Goal: Use online tool/utility: Utilize a website feature to perform a specific function

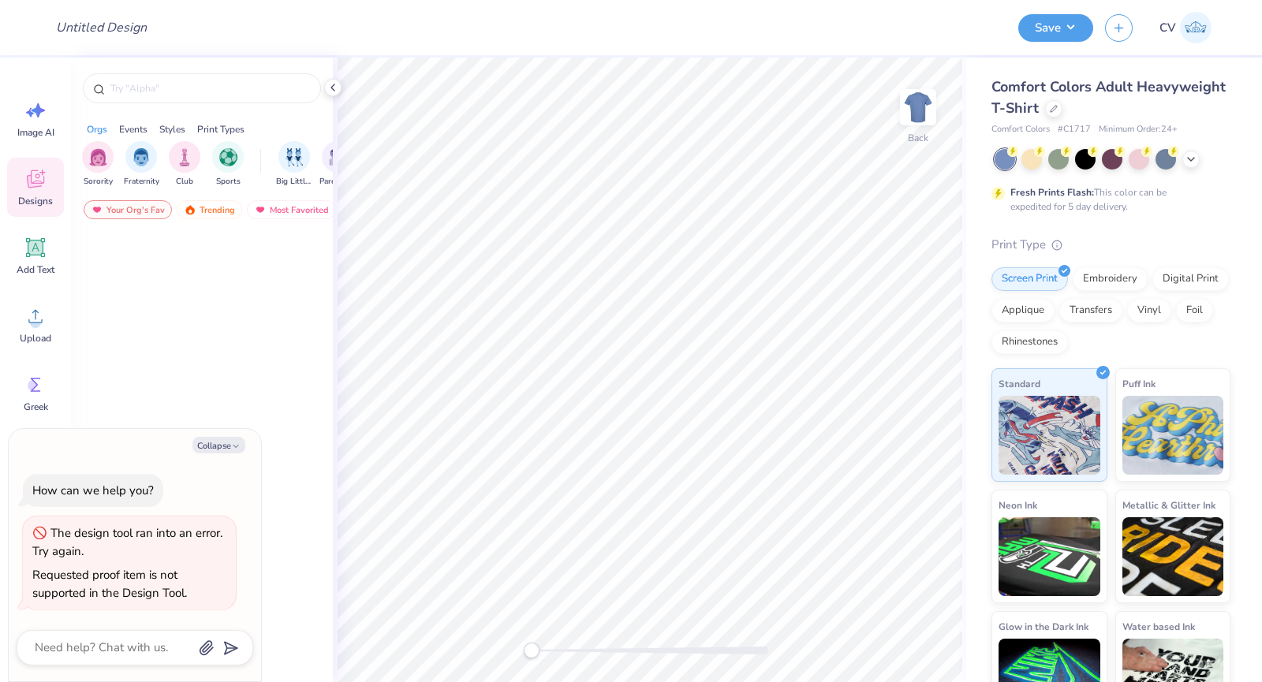
type textarea "x"
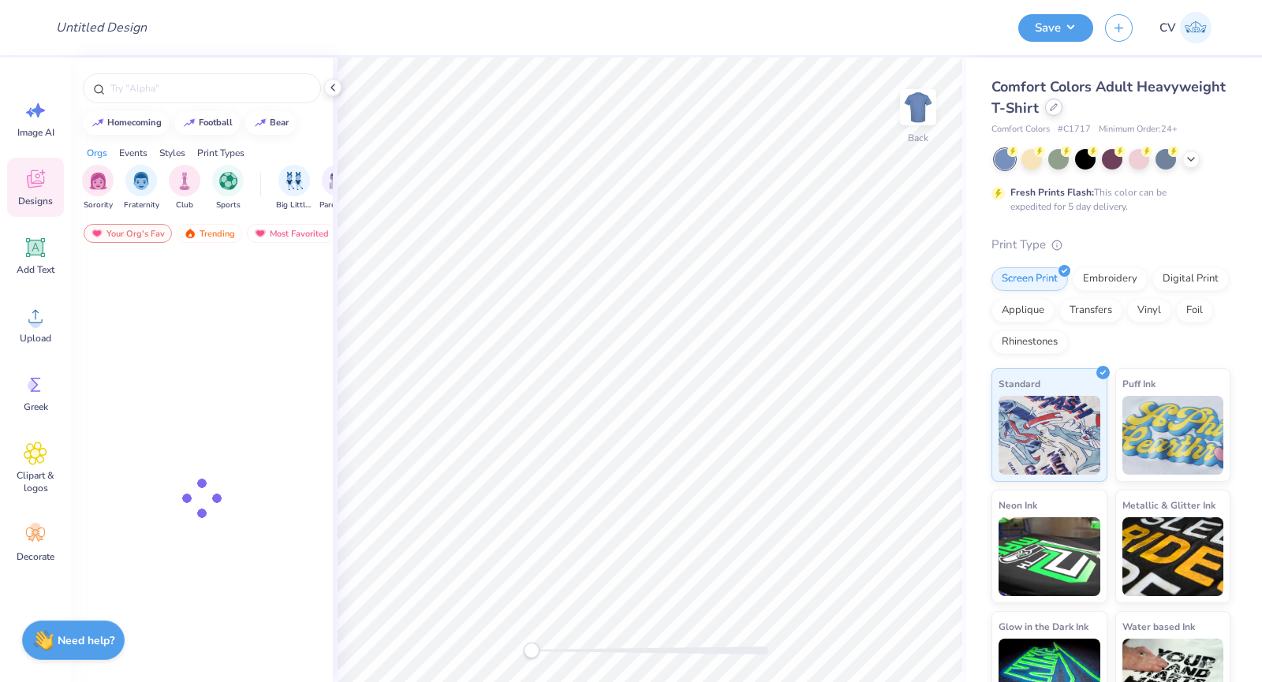
click at [1058, 110] on icon at bounding box center [1054, 107] width 8 height 8
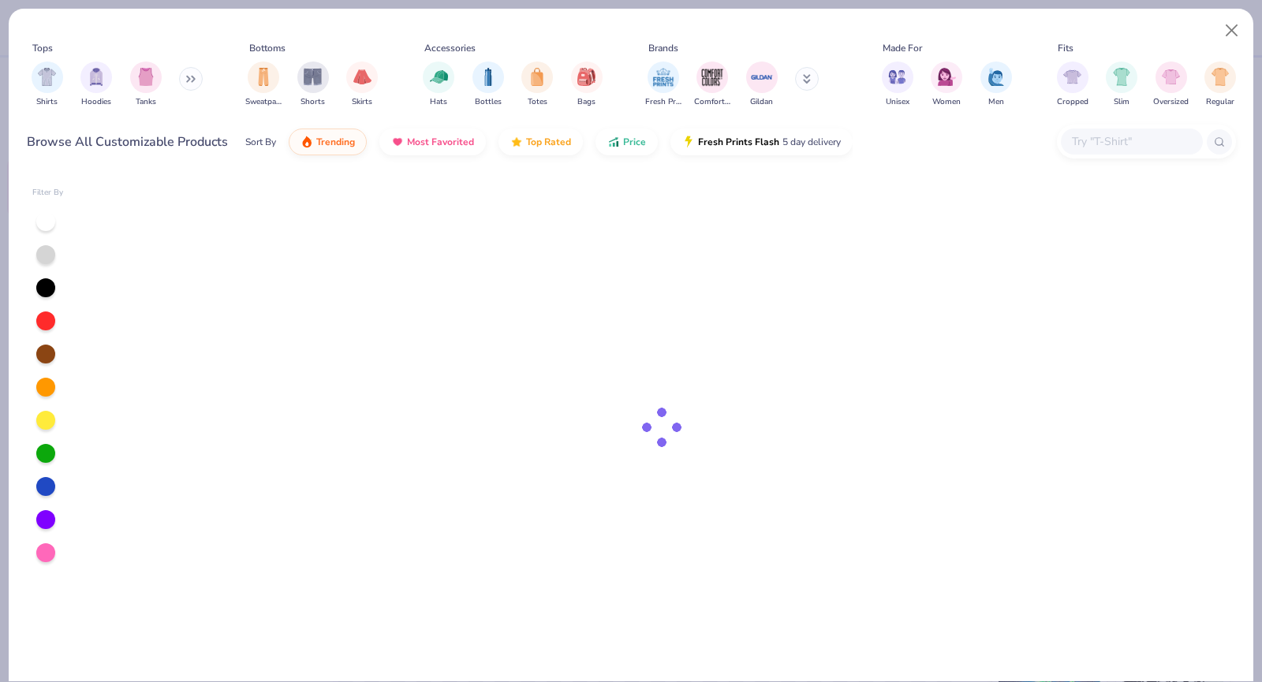
click at [1145, 137] on input "text" at bounding box center [1131, 142] width 121 height 18
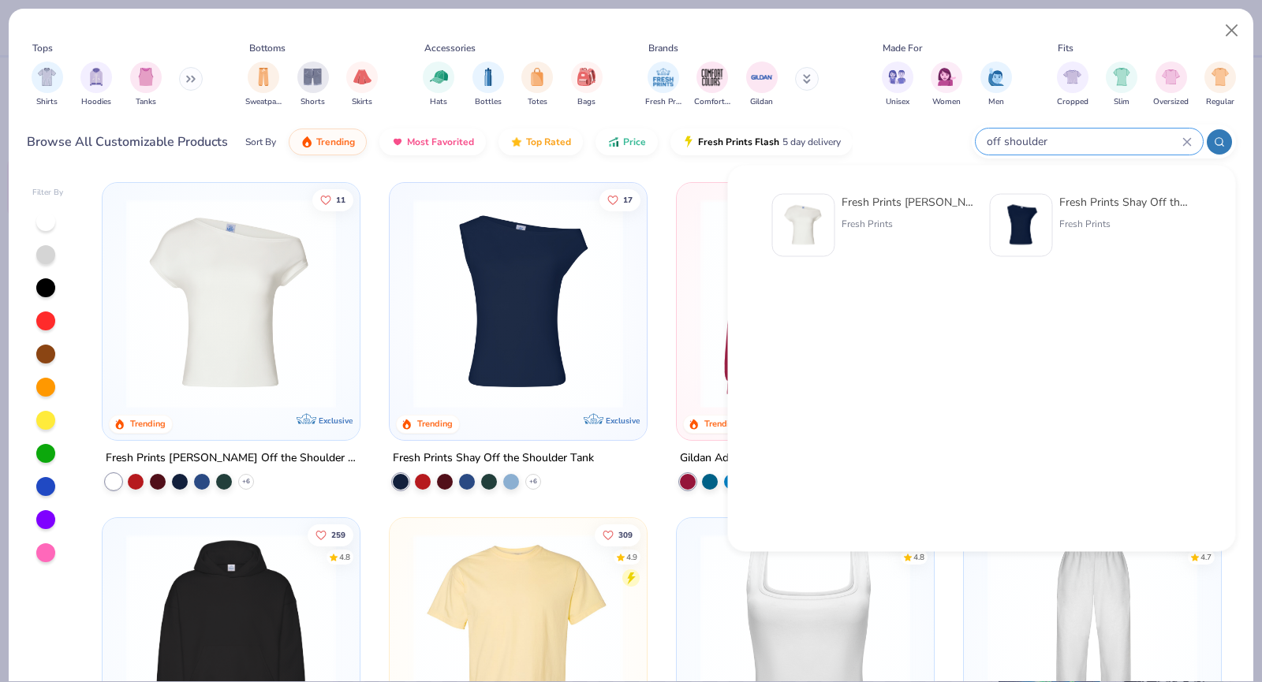
type input "off shoulder"
click at [814, 223] on img at bounding box center [803, 225] width 49 height 49
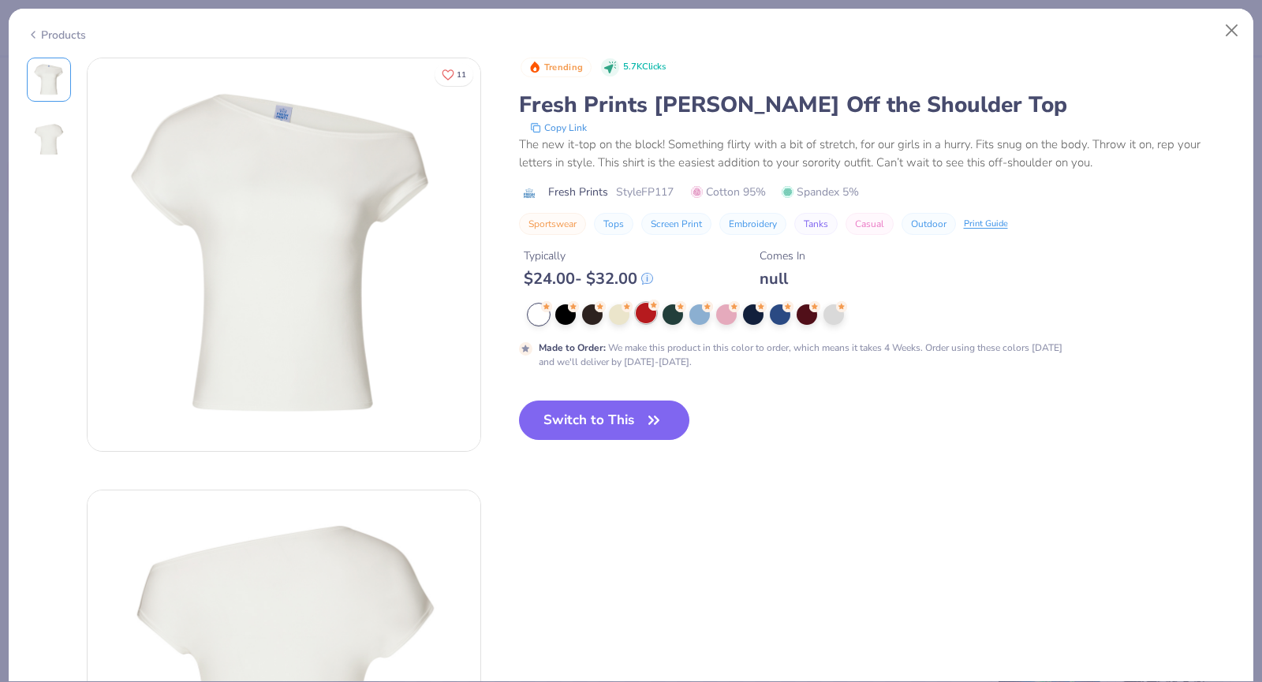
click at [643, 326] on div "Made to Order : We make this product in this color to order, which means it tak…" at bounding box center [834, 337] width 631 height 65
click at [643, 315] on div at bounding box center [646, 313] width 21 height 21
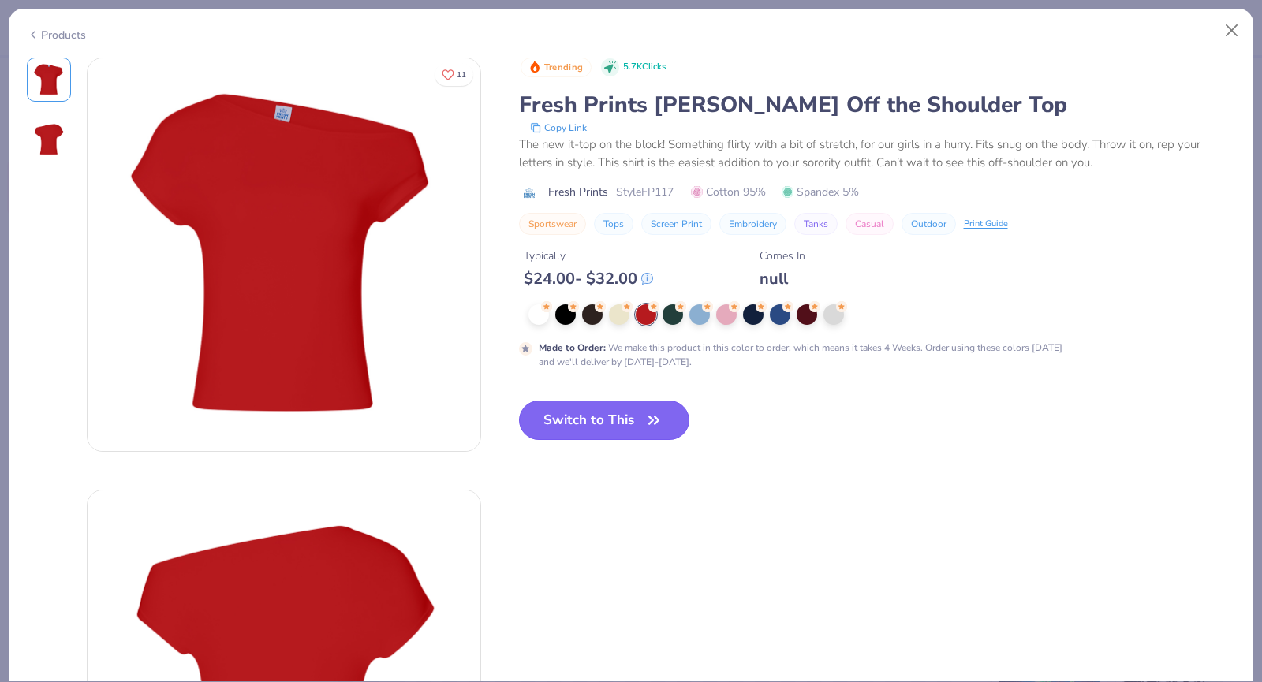
click at [614, 430] on button "Switch to This" at bounding box center [604, 420] width 171 height 39
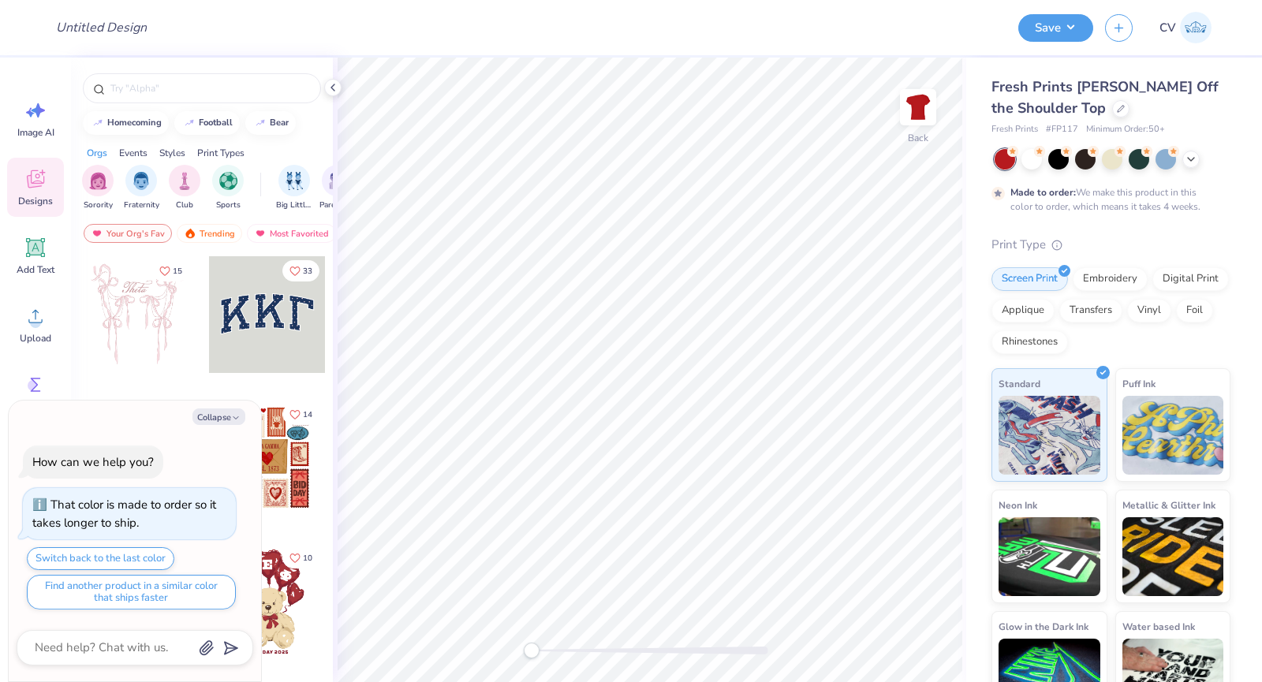
click at [230, 306] on div at bounding box center [267, 314] width 117 height 117
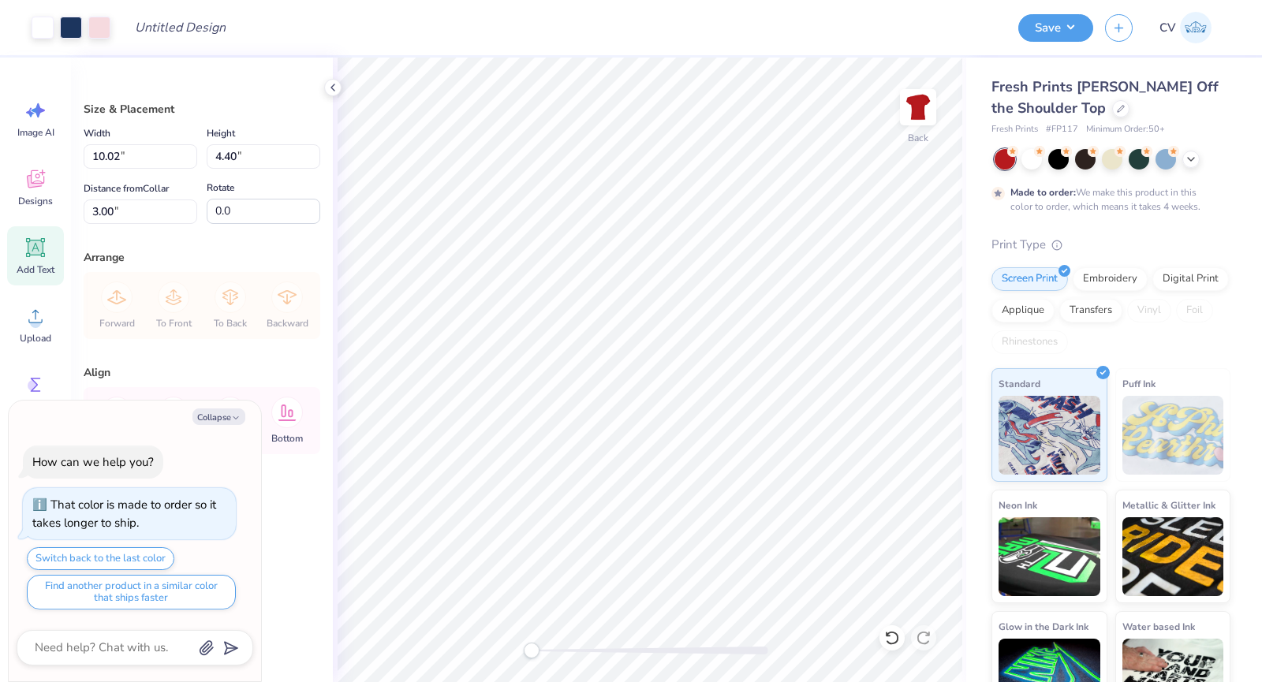
click at [36, 251] on icon at bounding box center [35, 248] width 15 height 15
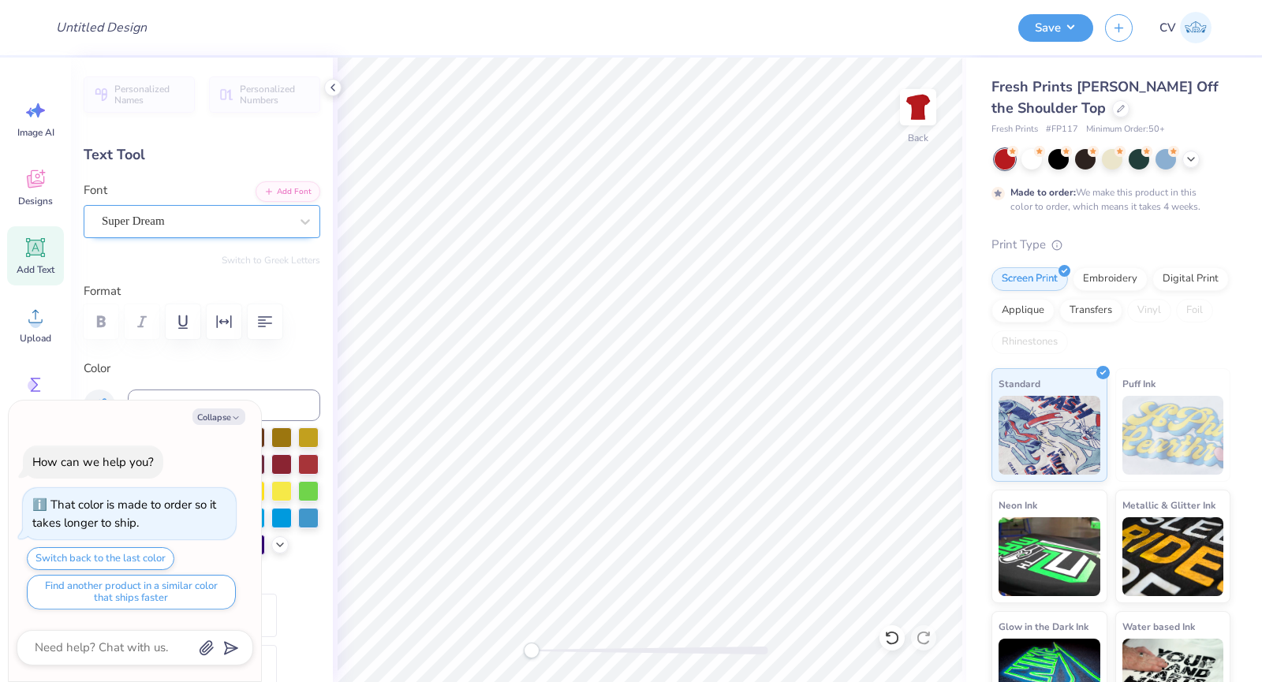
scroll to position [13, 2]
type textarea "x"
type textarea "A"
type textarea "x"
type textarea "AO"
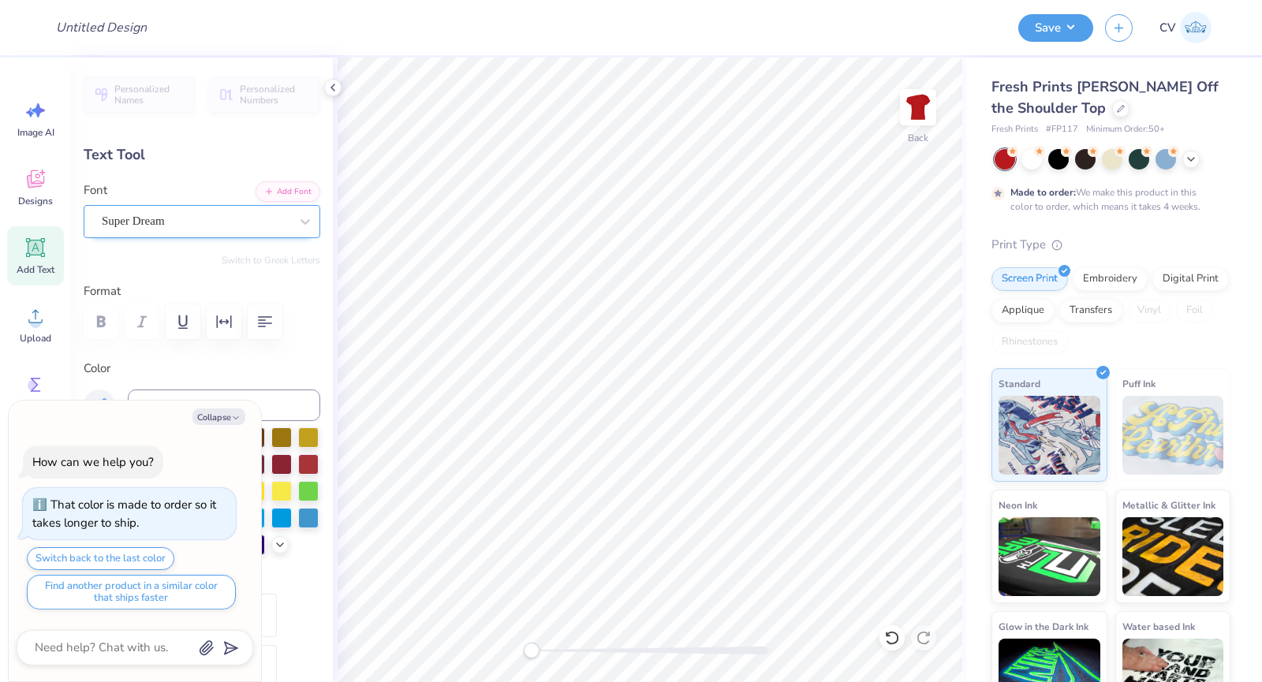
type textarea "x"
type textarea "AOL"
type textarea "x"
type textarea "AOLL"
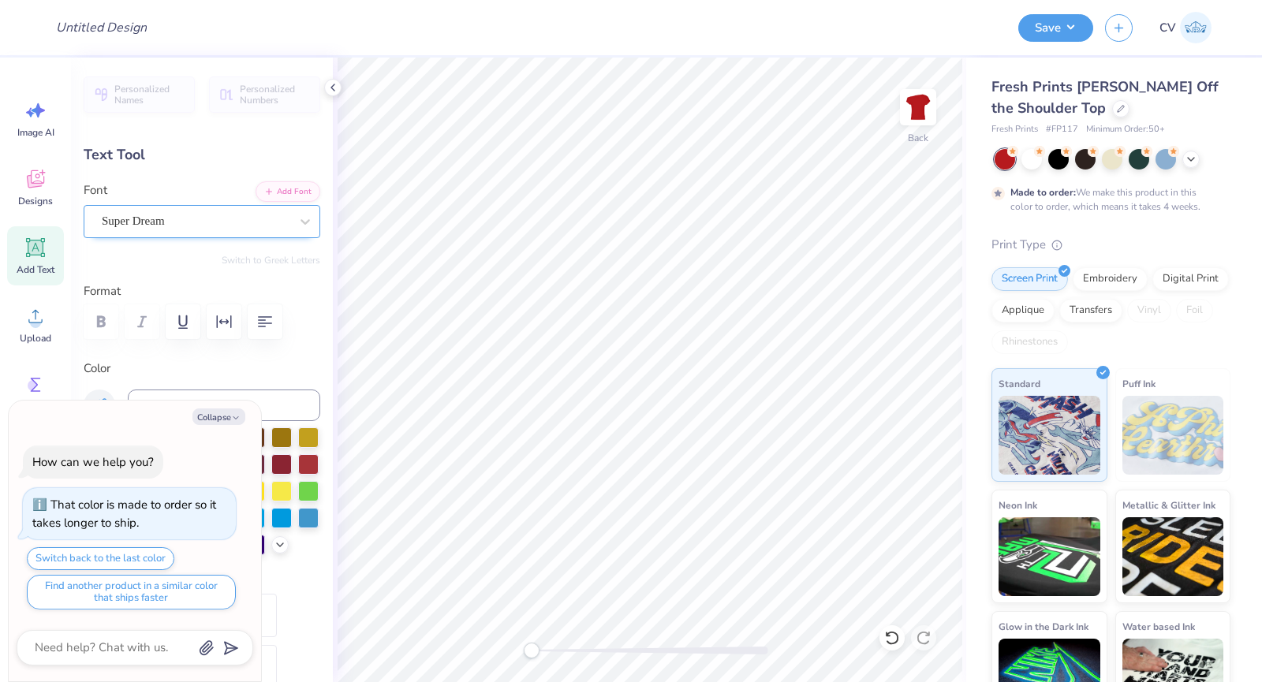
type textarea "x"
type textarea "AOL"
type textarea "x"
type textarea "AO"
type textarea "x"
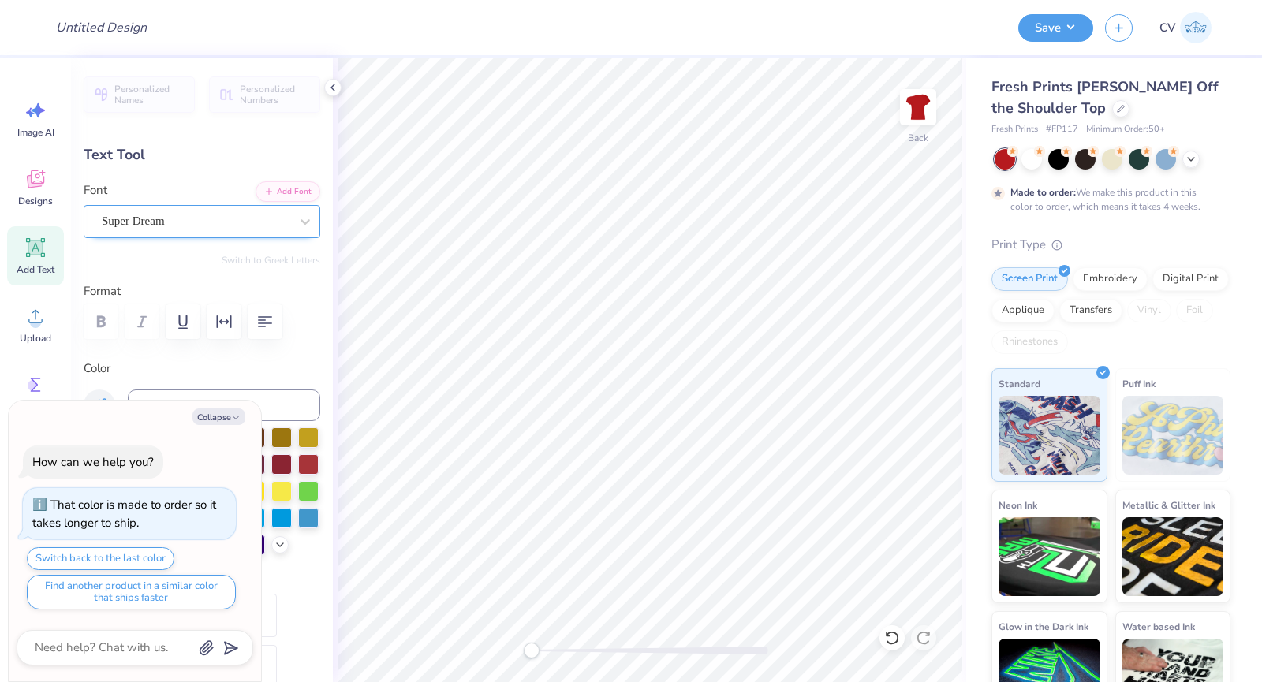
type textarea "AOl"
type textarea "x"
type textarea "AOll"
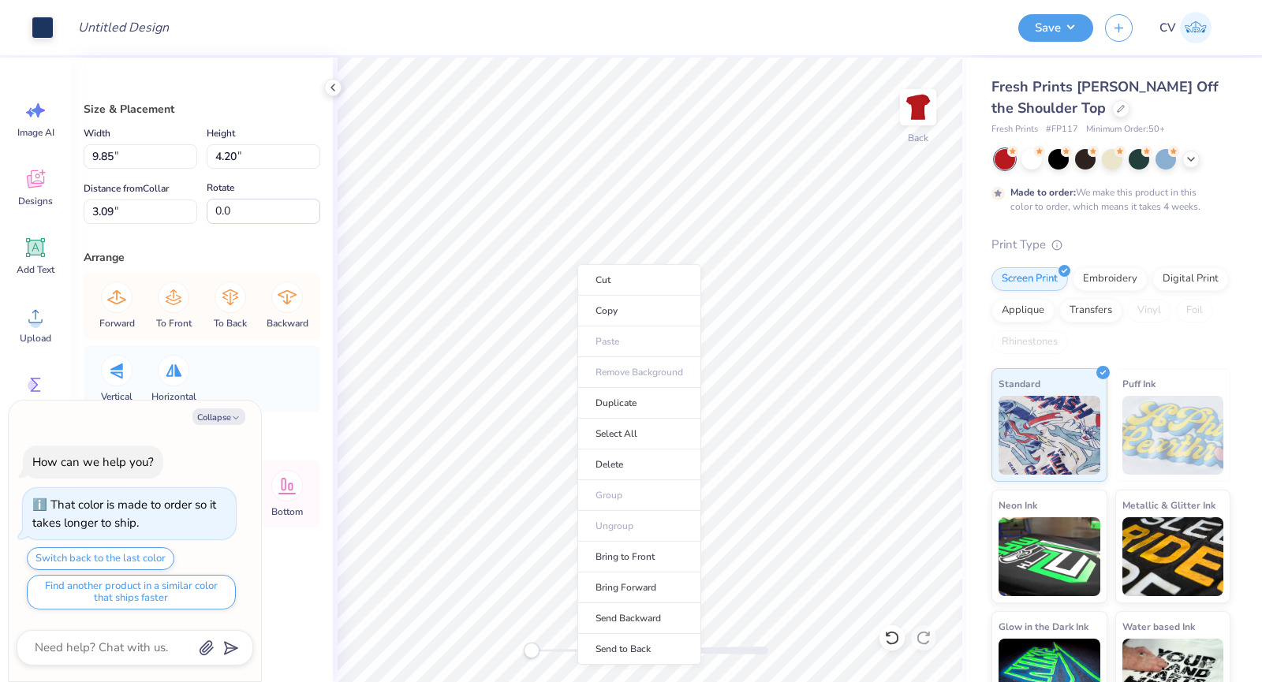
type textarea "x"
type input "9.76"
type input "4.08"
type input "3.11"
click at [291, 367] on div "Vertical Horizontal" at bounding box center [201, 379] width 227 height 67
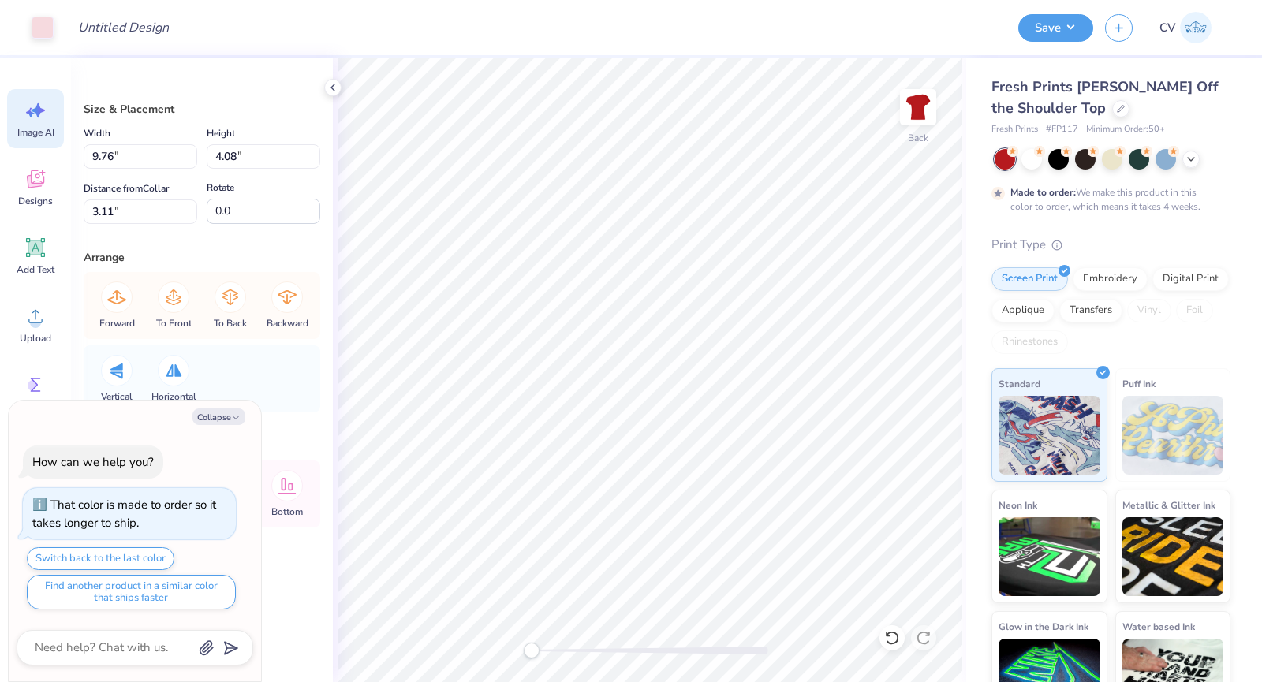
click at [39, 112] on icon at bounding box center [38, 110] width 13 height 14
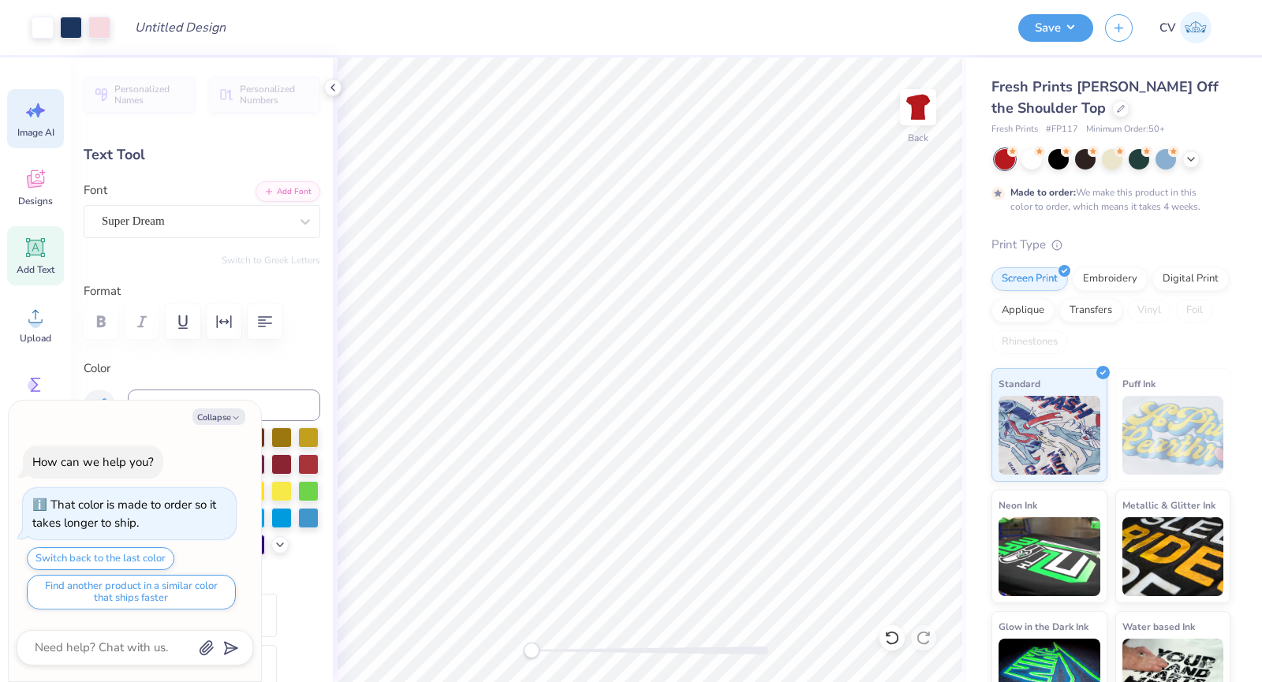
click at [32, 119] on icon at bounding box center [36, 111] width 24 height 24
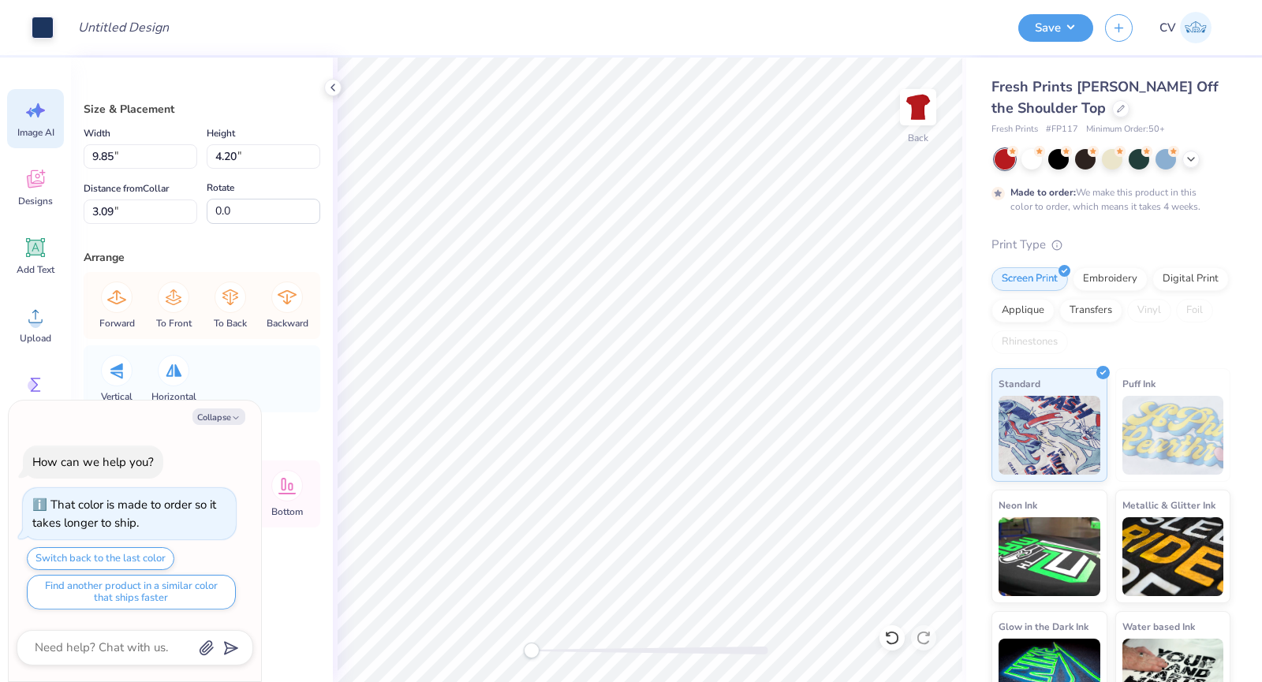
click at [37, 113] on icon at bounding box center [38, 110] width 13 height 14
type textarea "x"
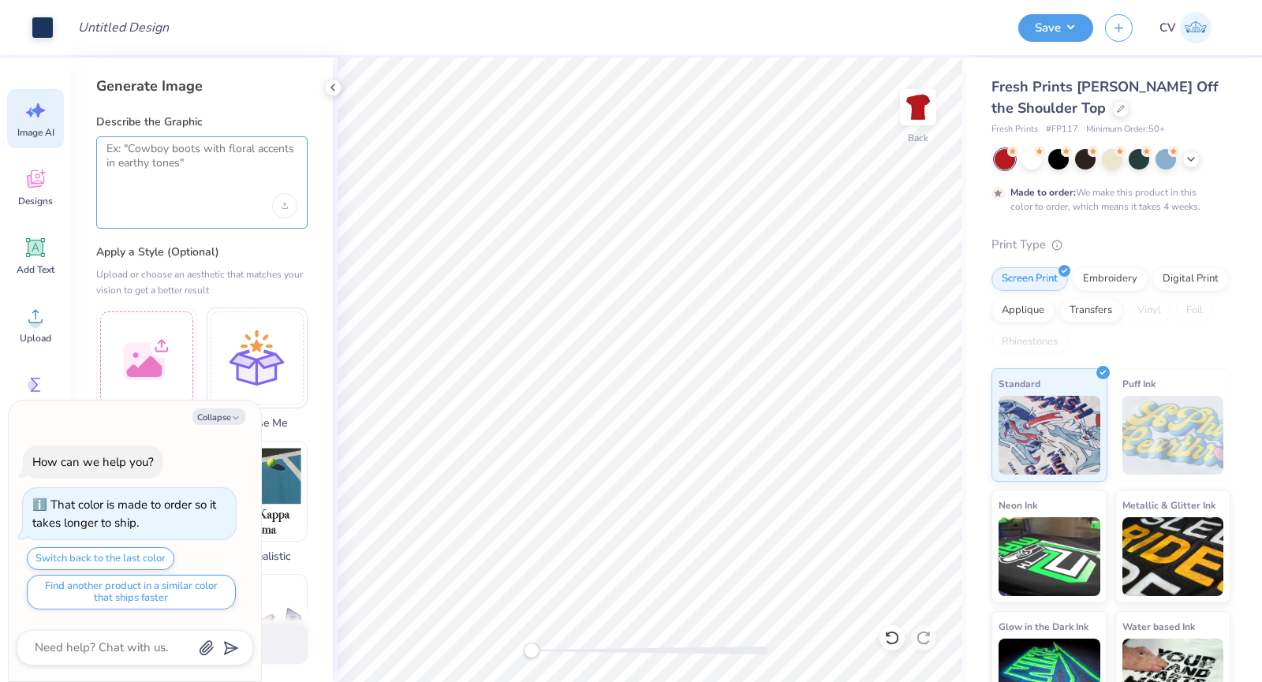
click at [204, 175] on textarea at bounding box center [202, 161] width 191 height 39
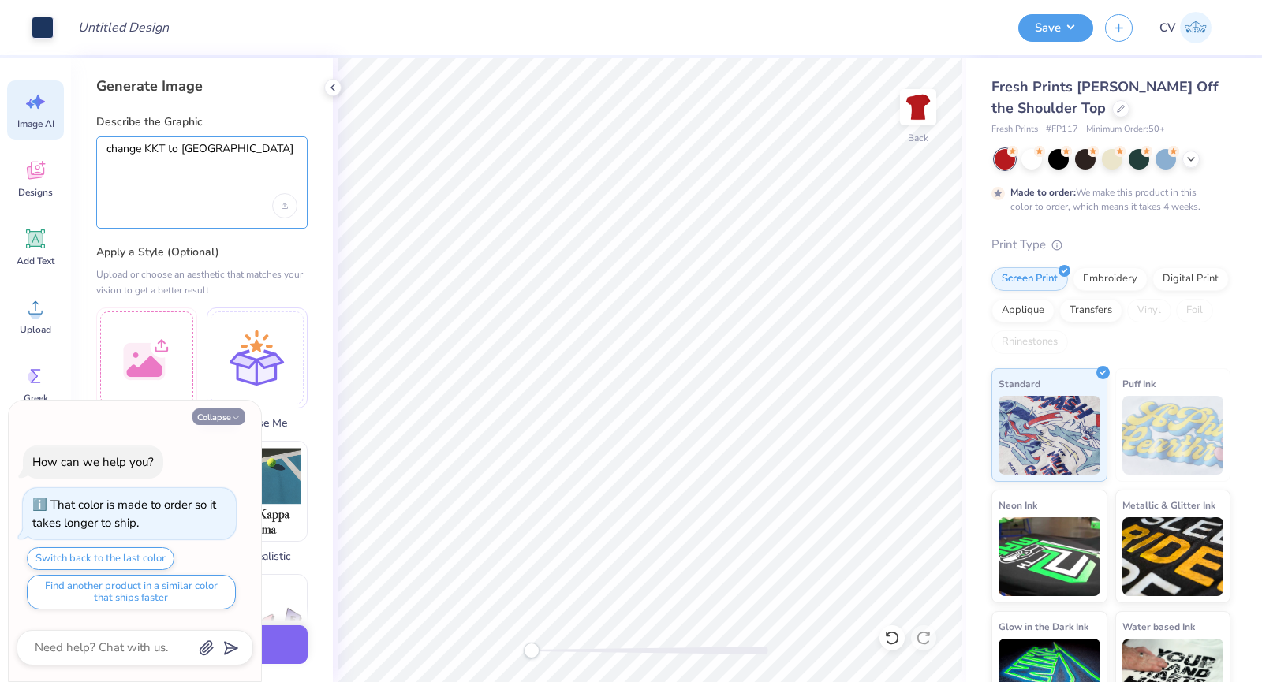
type textarea "change KKT to AOII"
click at [219, 423] on button "Collapse" at bounding box center [218, 417] width 53 height 17
type textarea "x"
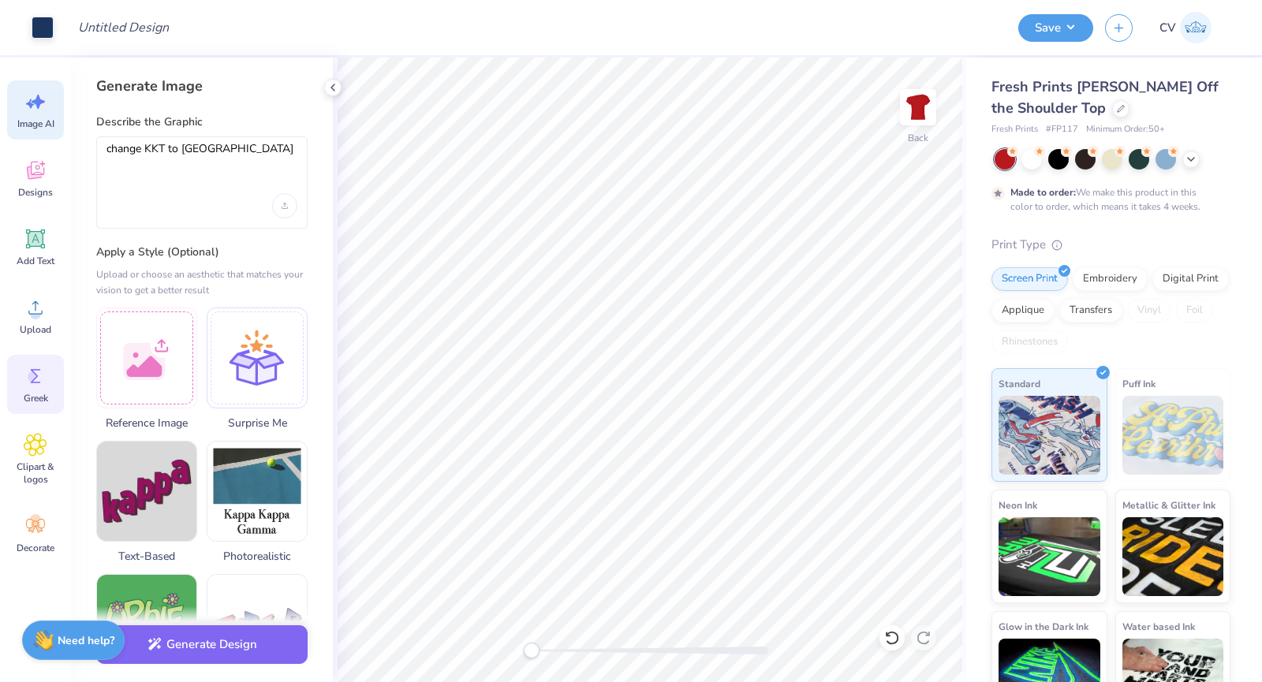
click at [46, 376] on icon at bounding box center [36, 376] width 24 height 24
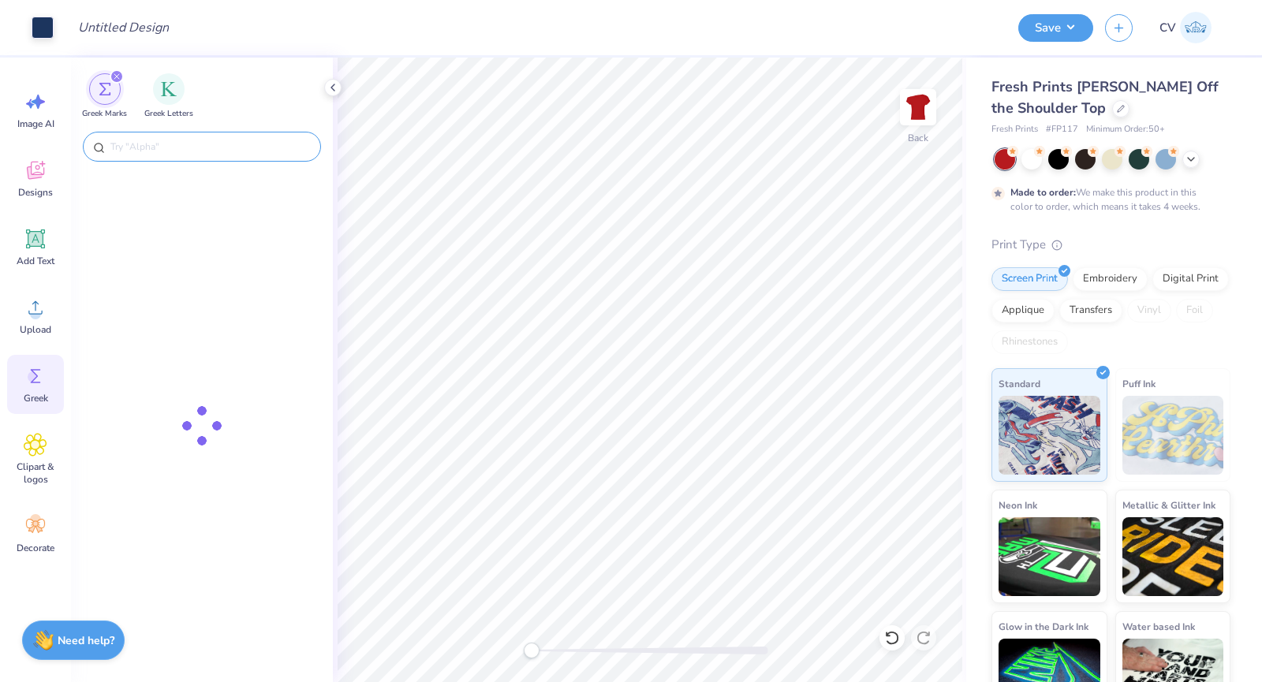
click at [166, 140] on input "text" at bounding box center [210, 147] width 202 height 16
type input "AOII"
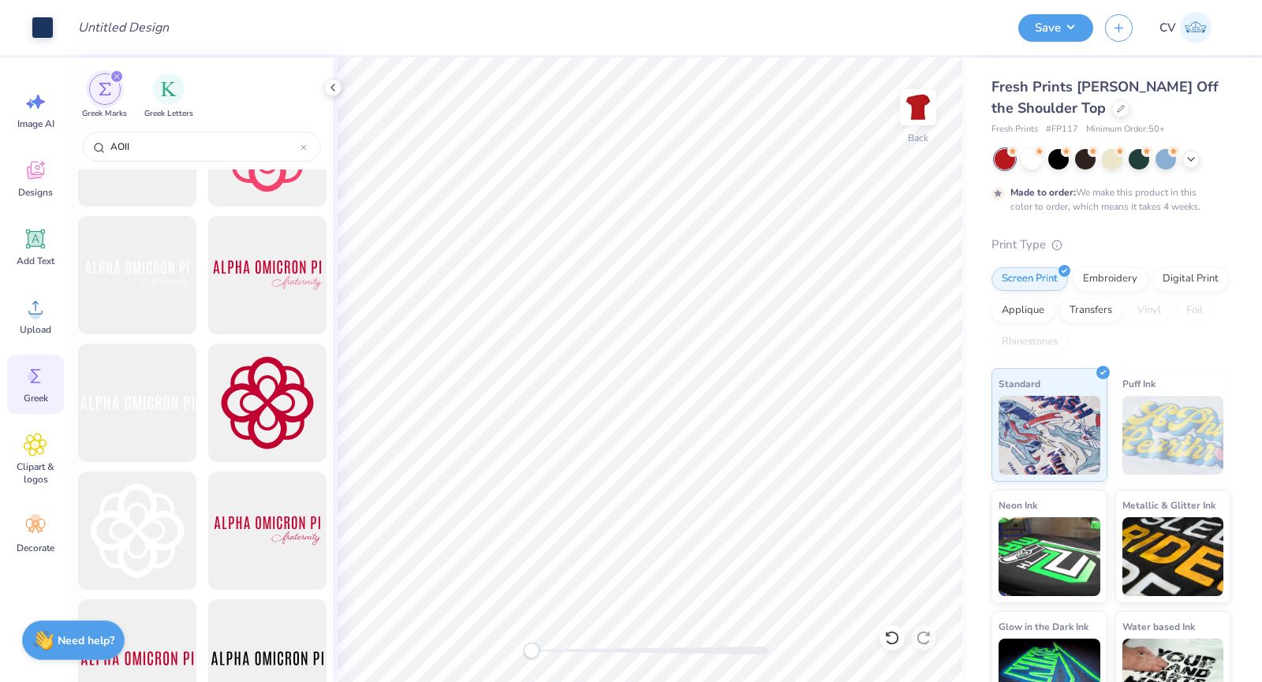
scroll to position [210, 0]
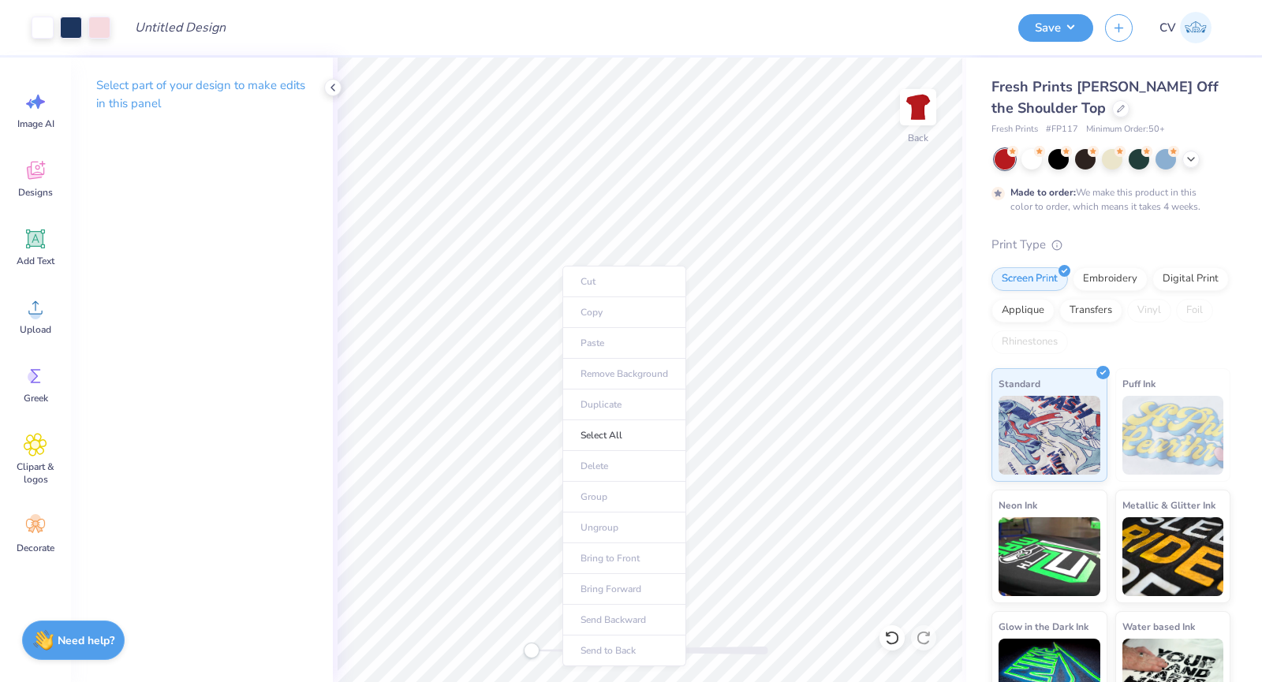
click at [672, 273] on ul "Cut Copy Paste Remove Background Duplicate Select All Delete Group Ungroup Brin…" at bounding box center [624, 466] width 124 height 401
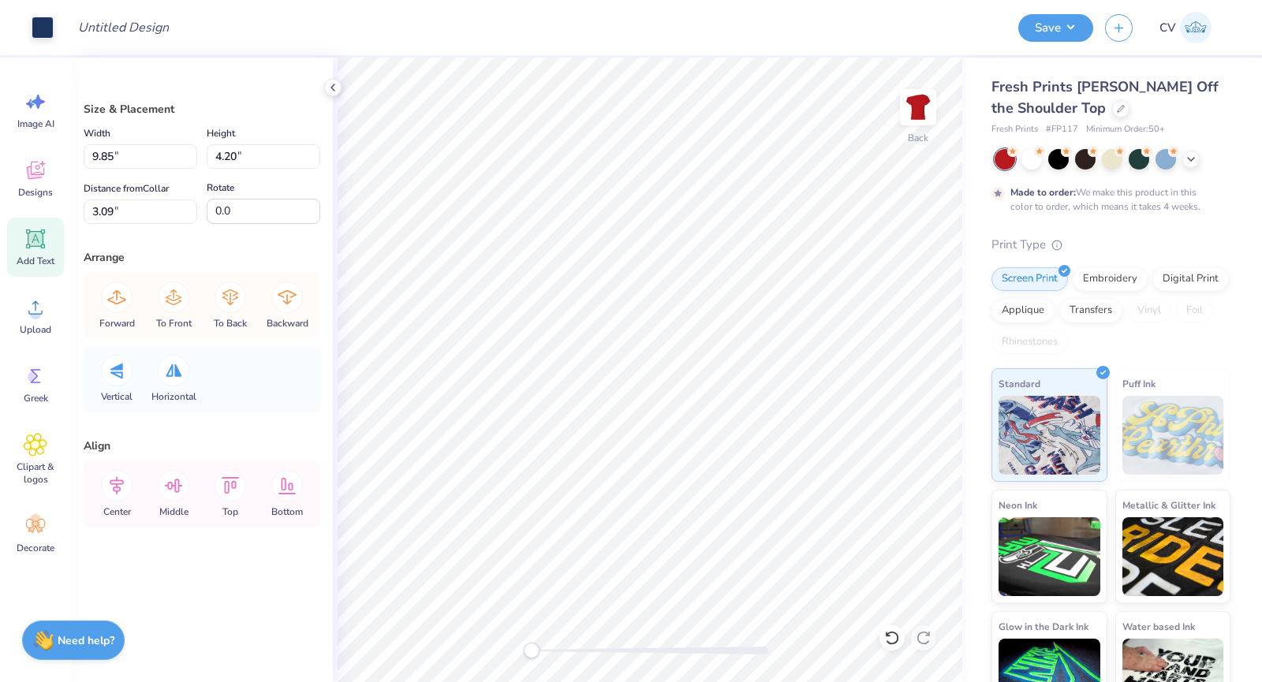
click at [30, 229] on icon at bounding box center [36, 239] width 24 height 24
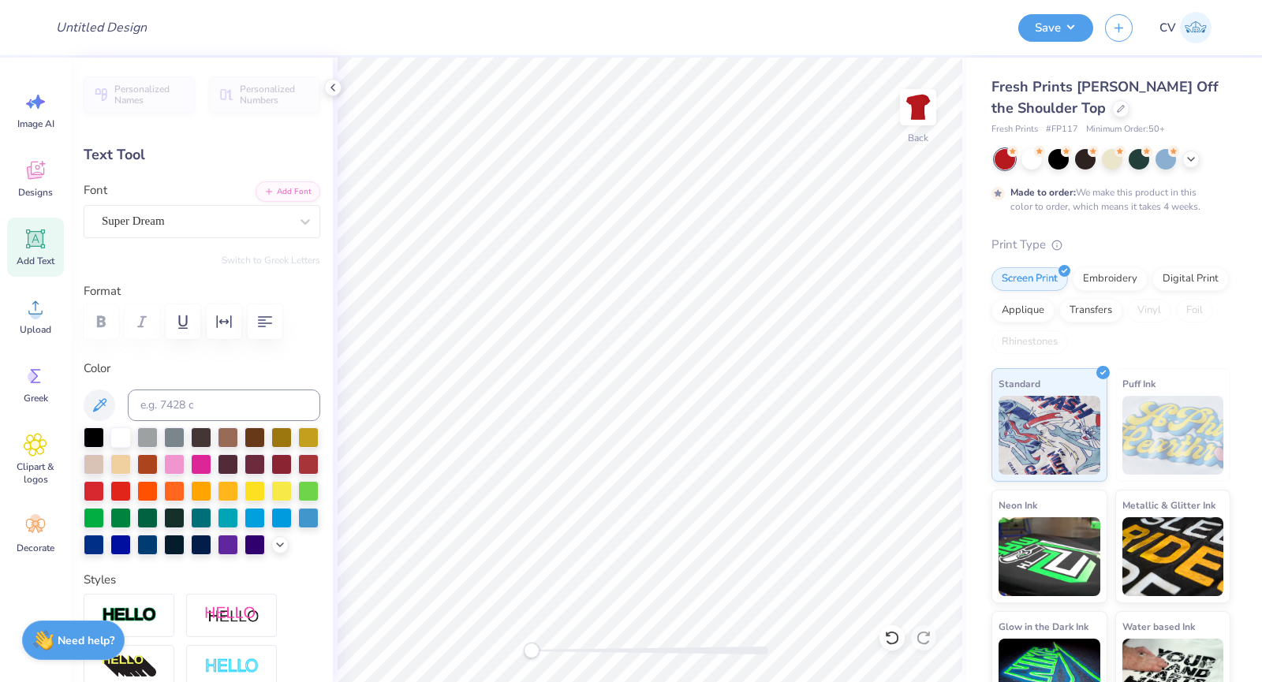
scroll to position [13, 2]
click at [33, 251] on div "Add Text" at bounding box center [35, 247] width 57 height 59
type textarea "\"
type textarea "a"
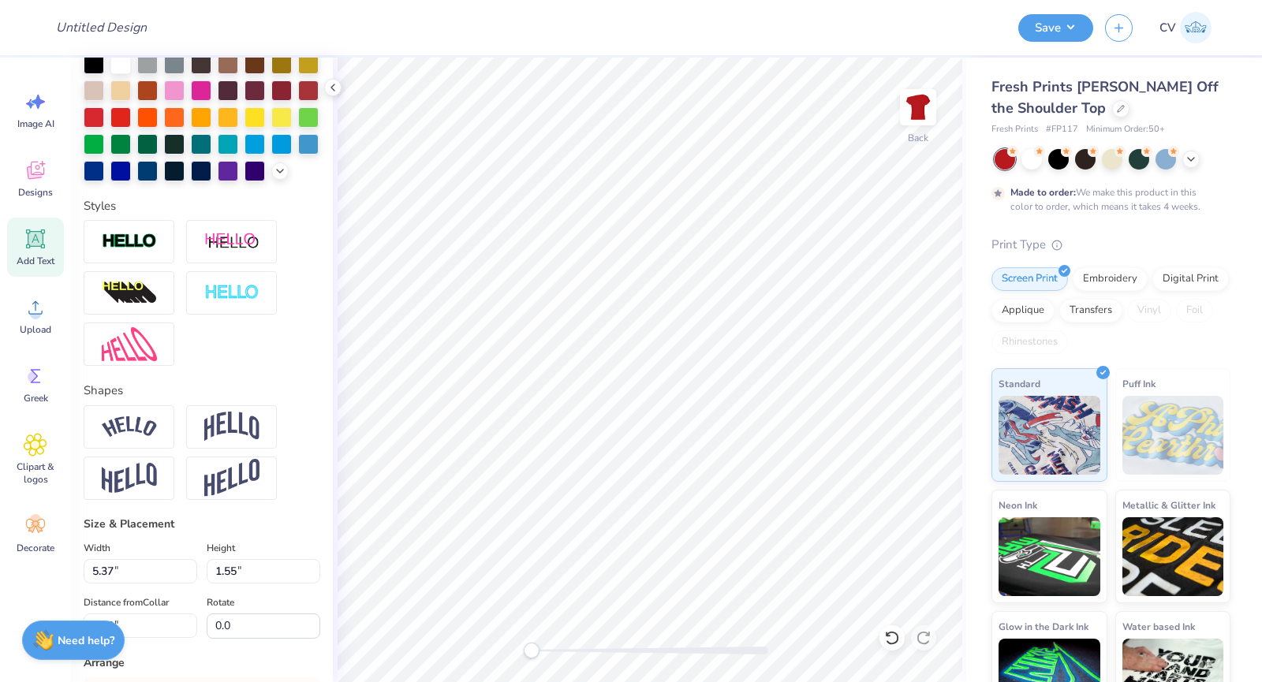
scroll to position [278, 0]
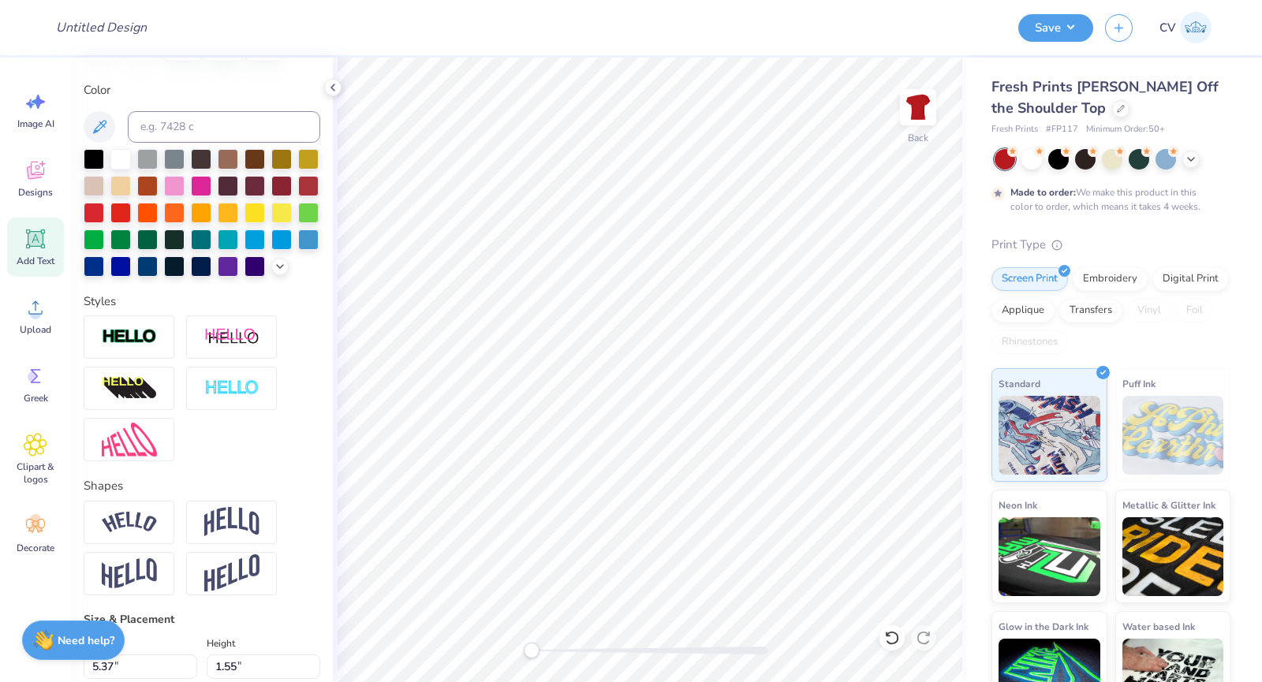
type textarea "AOII"
type input "4.13"
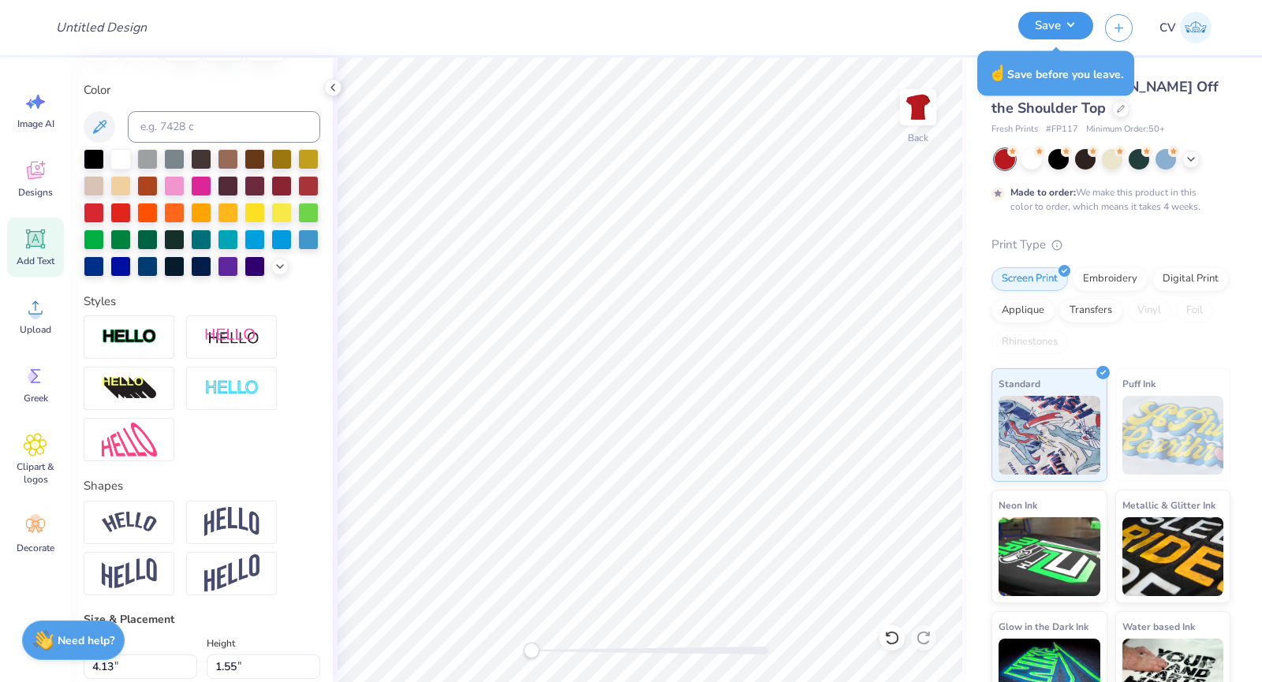
click at [1052, 23] on button "Save" at bounding box center [1055, 26] width 75 height 28
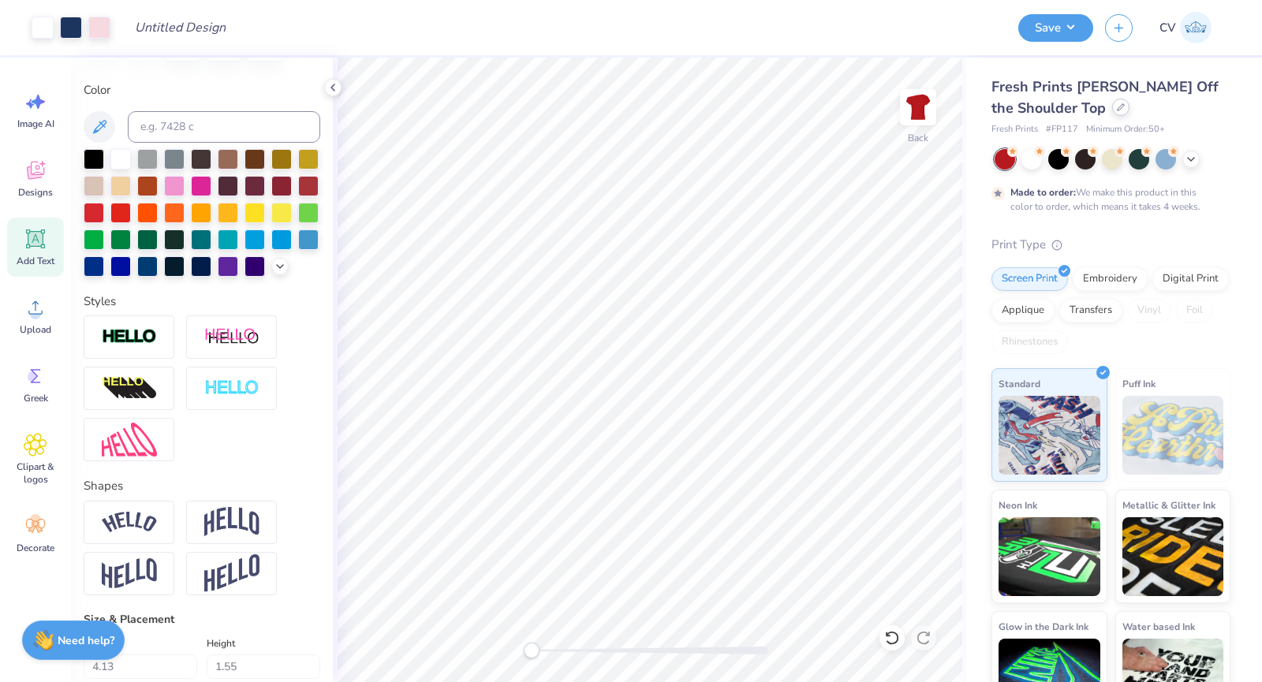
click at [1112, 102] on div at bounding box center [1120, 107] width 17 height 17
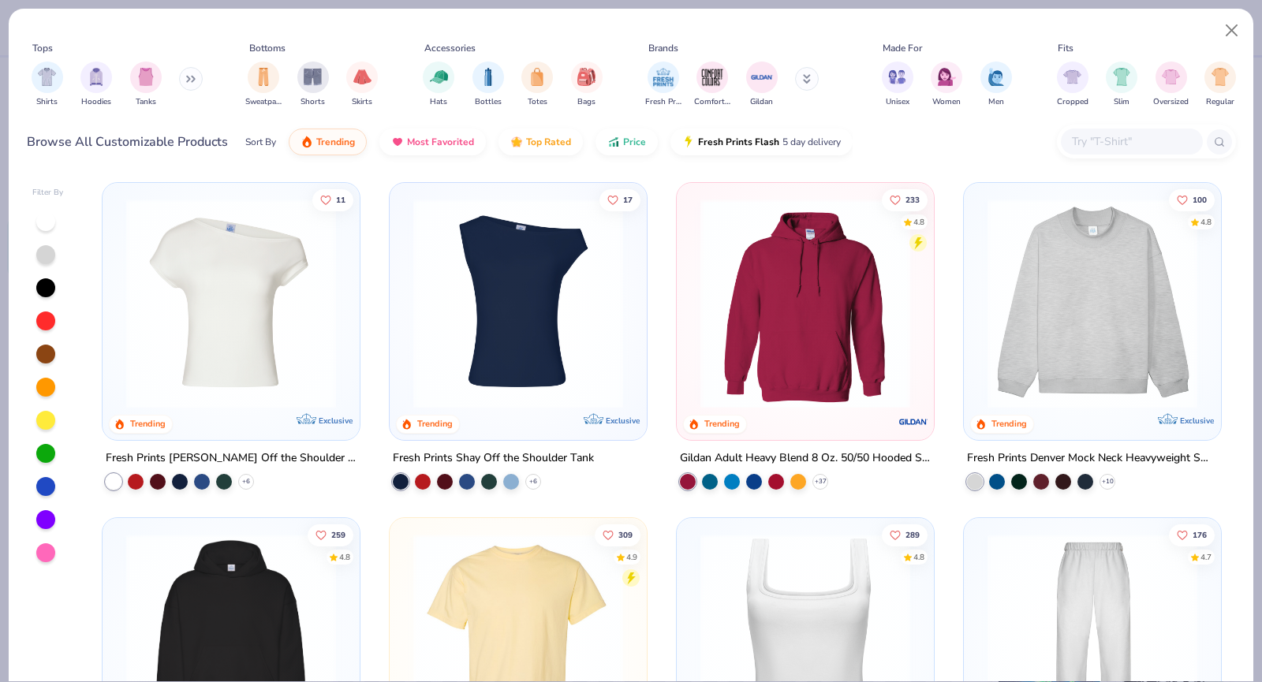
click at [1100, 131] on div at bounding box center [1132, 142] width 142 height 26
click at [503, 253] on img at bounding box center [519, 304] width 226 height 210
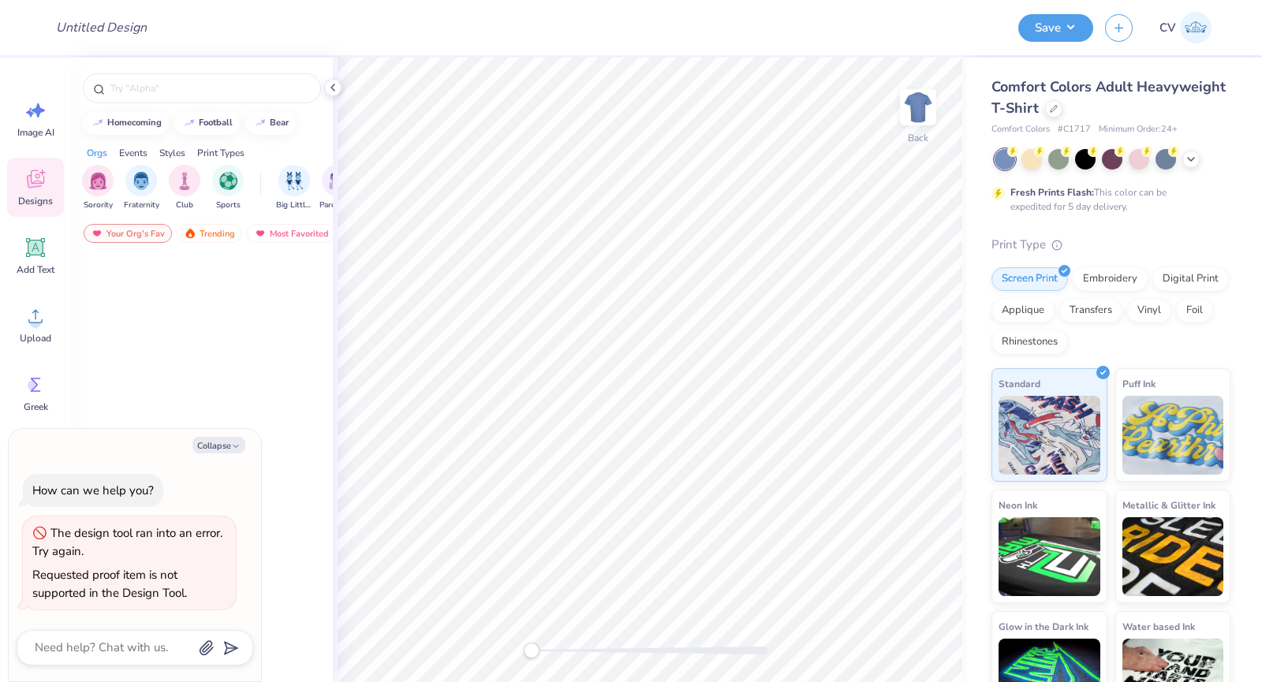
type textarea "x"
